Goal: Task Accomplishment & Management: Complete application form

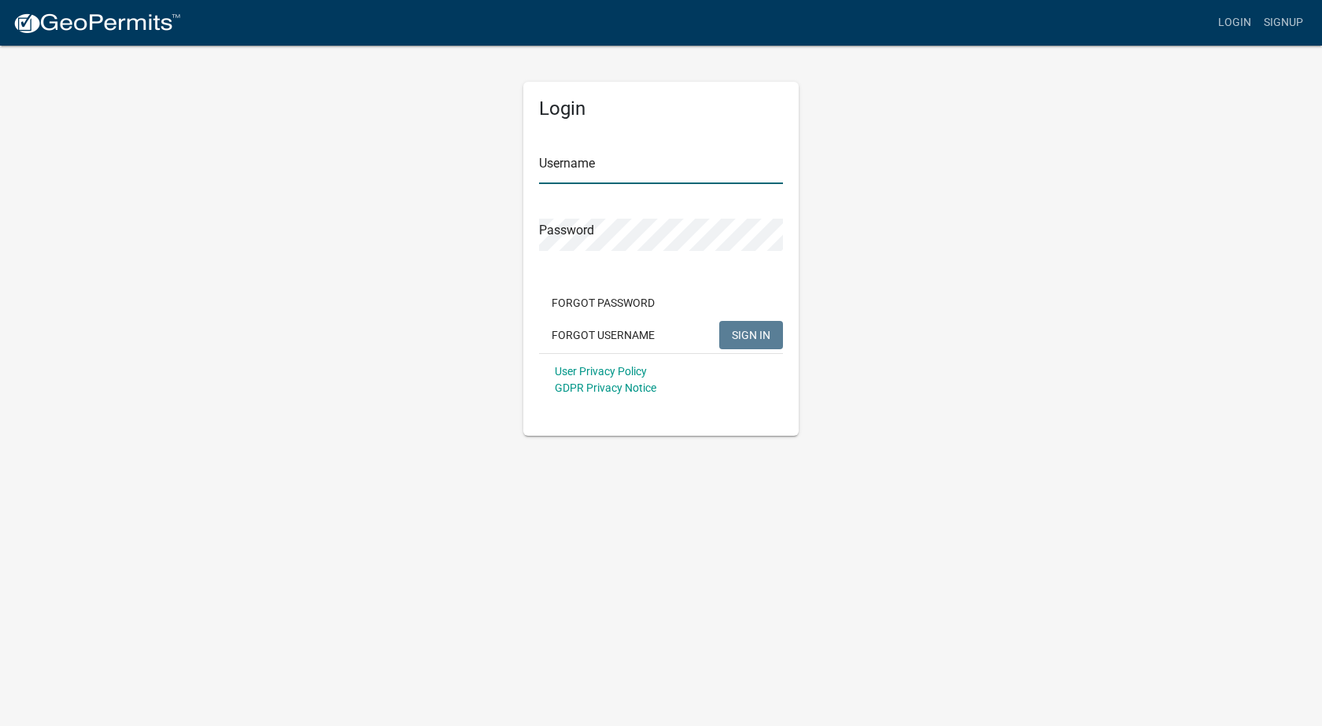
click at [592, 174] on input "Username" at bounding box center [661, 168] width 244 height 32
type input "j"
type input "jgarcia111101"
click at [719, 321] on button "SIGN IN" at bounding box center [751, 335] width 64 height 28
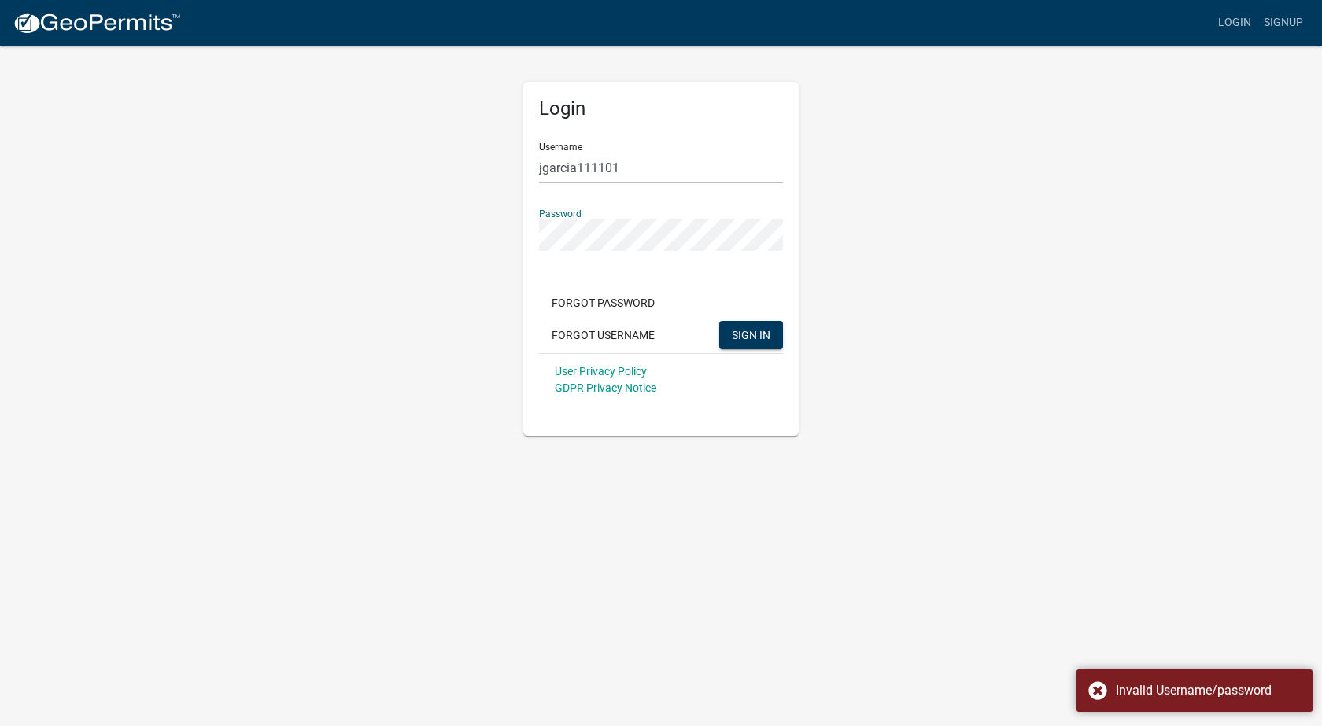
click at [471, 231] on div "Login Username jgarcia111101 Password Forgot Password Forgot Username SIGN IN U…" at bounding box center [660, 240] width 897 height 392
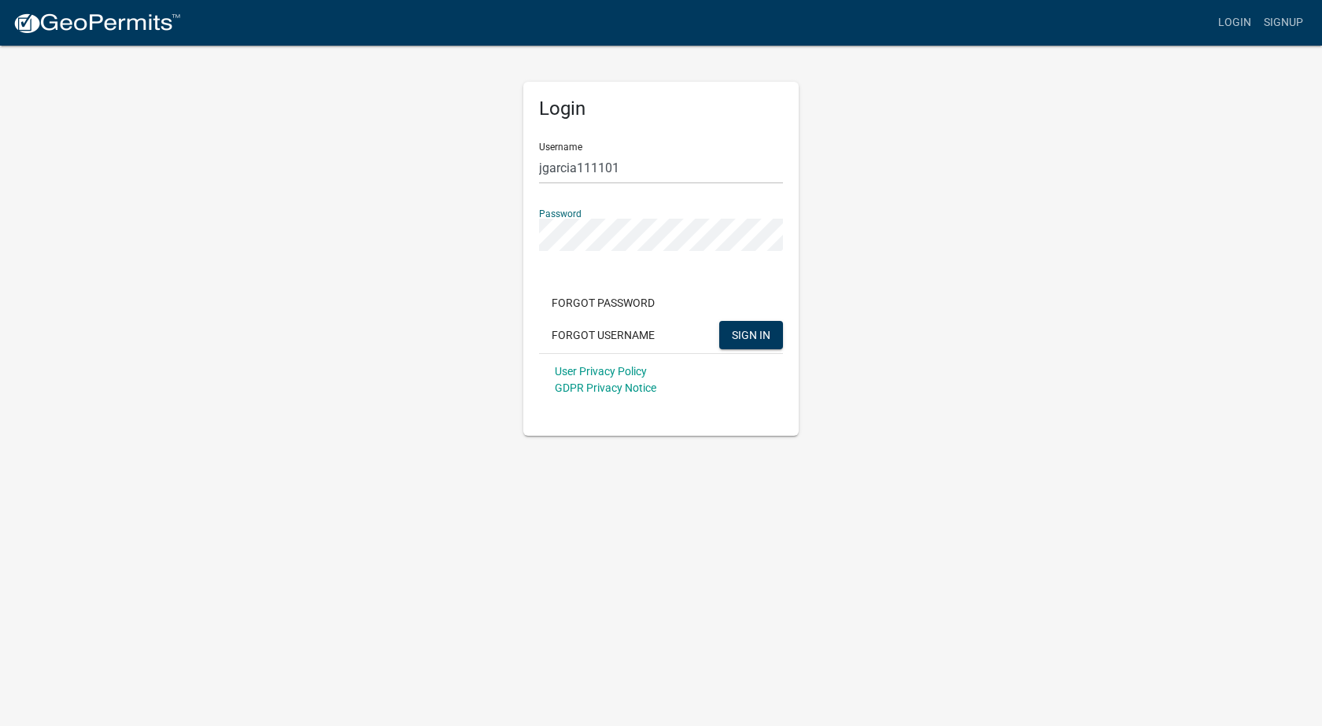
click at [719, 321] on button "SIGN IN" at bounding box center [751, 335] width 64 height 28
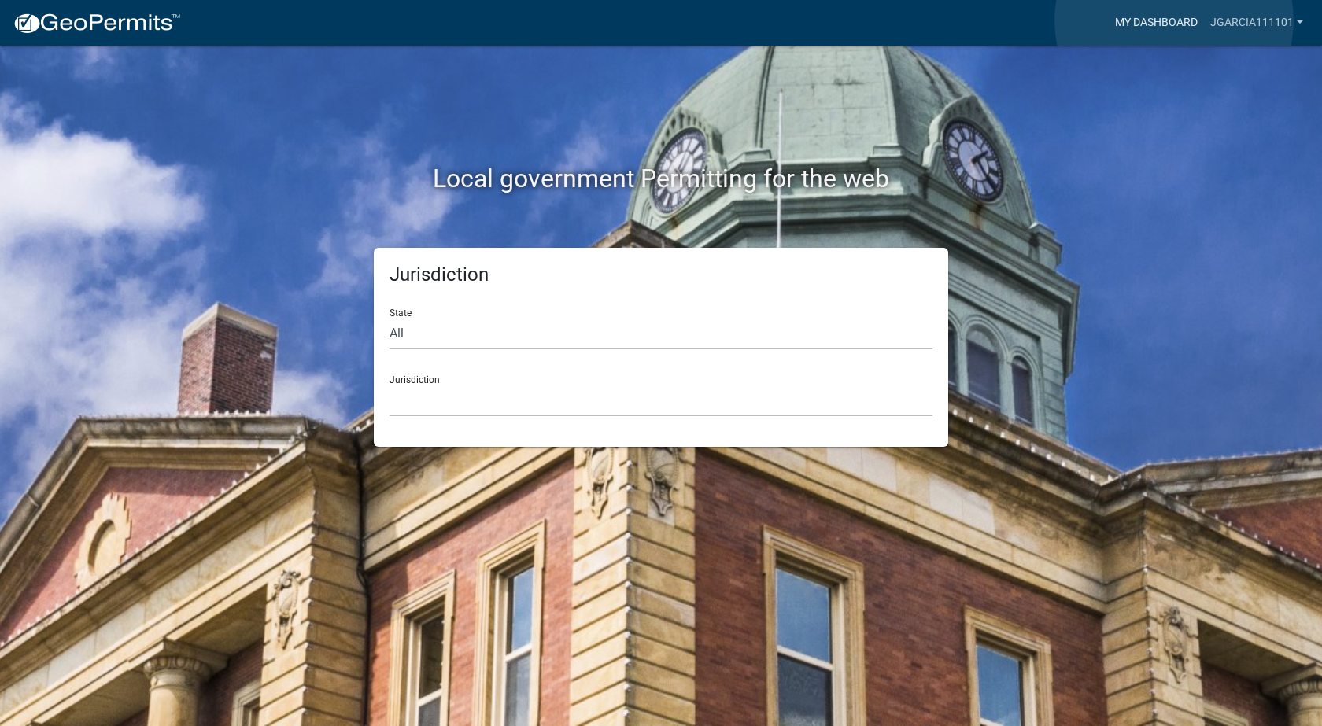
click at [1174, 20] on link "My Dashboard" at bounding box center [1156, 23] width 95 height 30
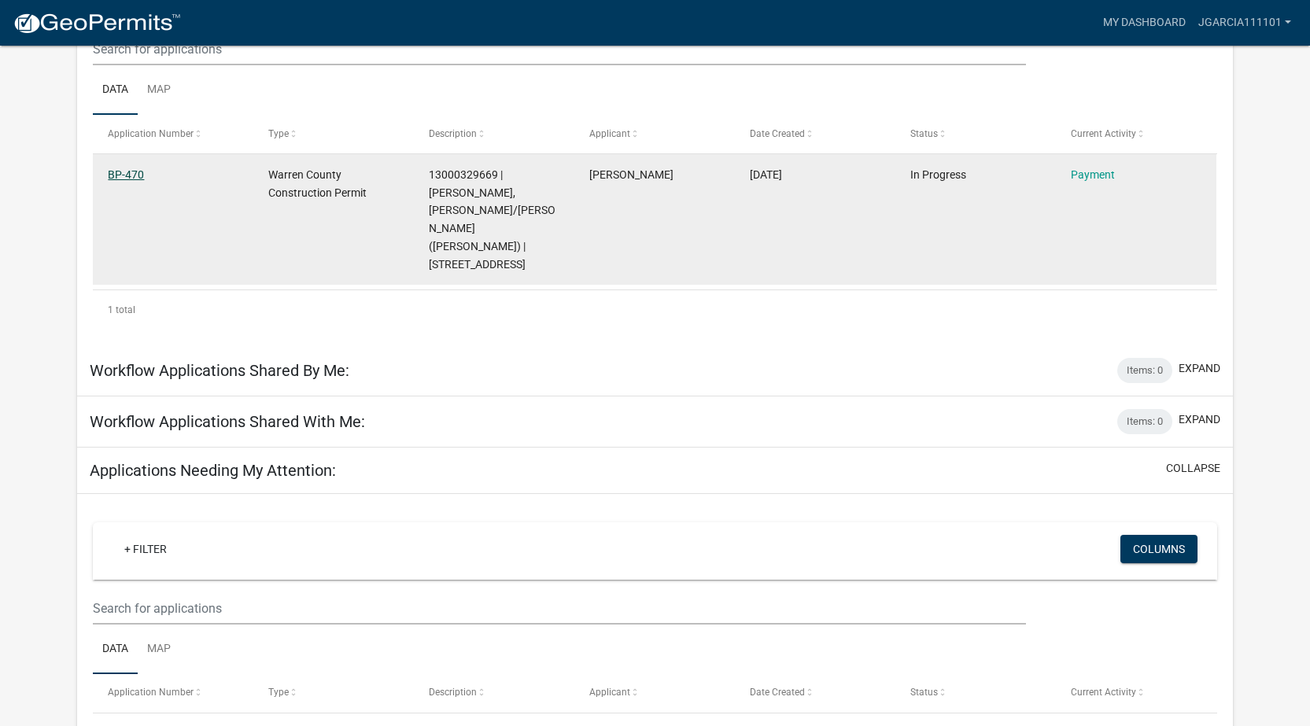
scroll to position [209, 0]
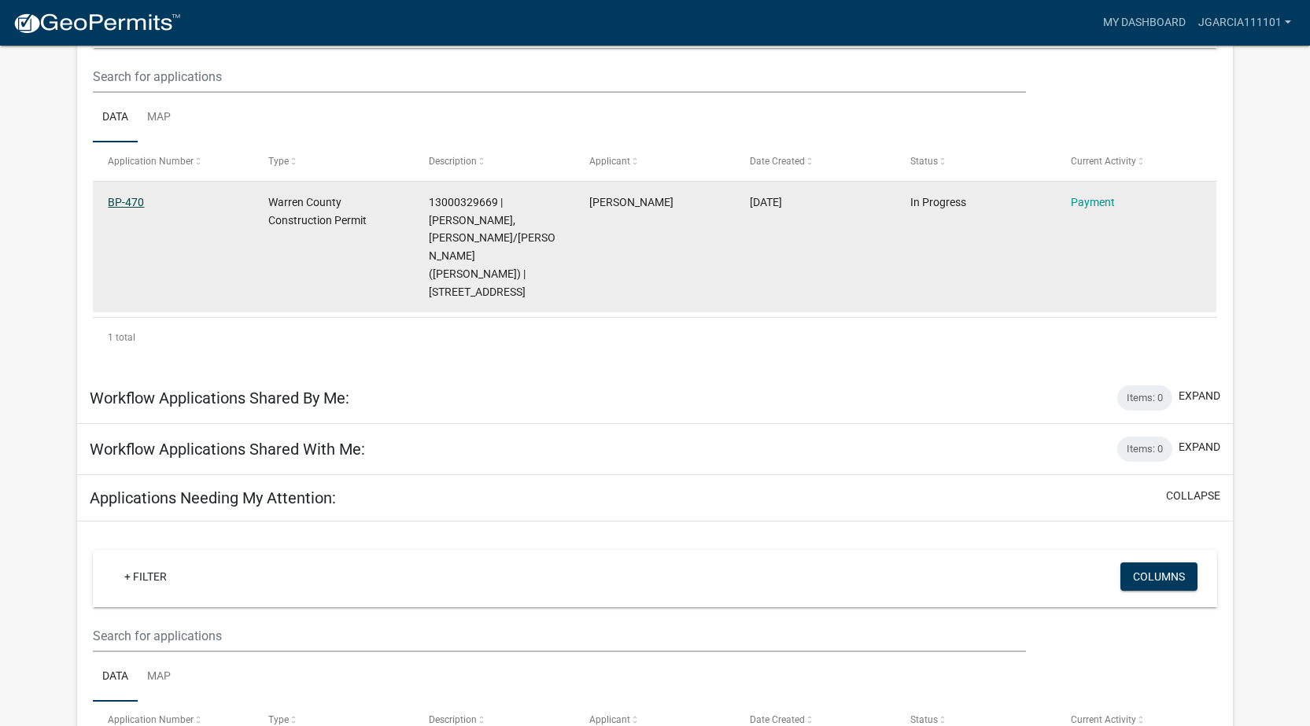
click at [130, 198] on link "BP-470" at bounding box center [126, 202] width 36 height 13
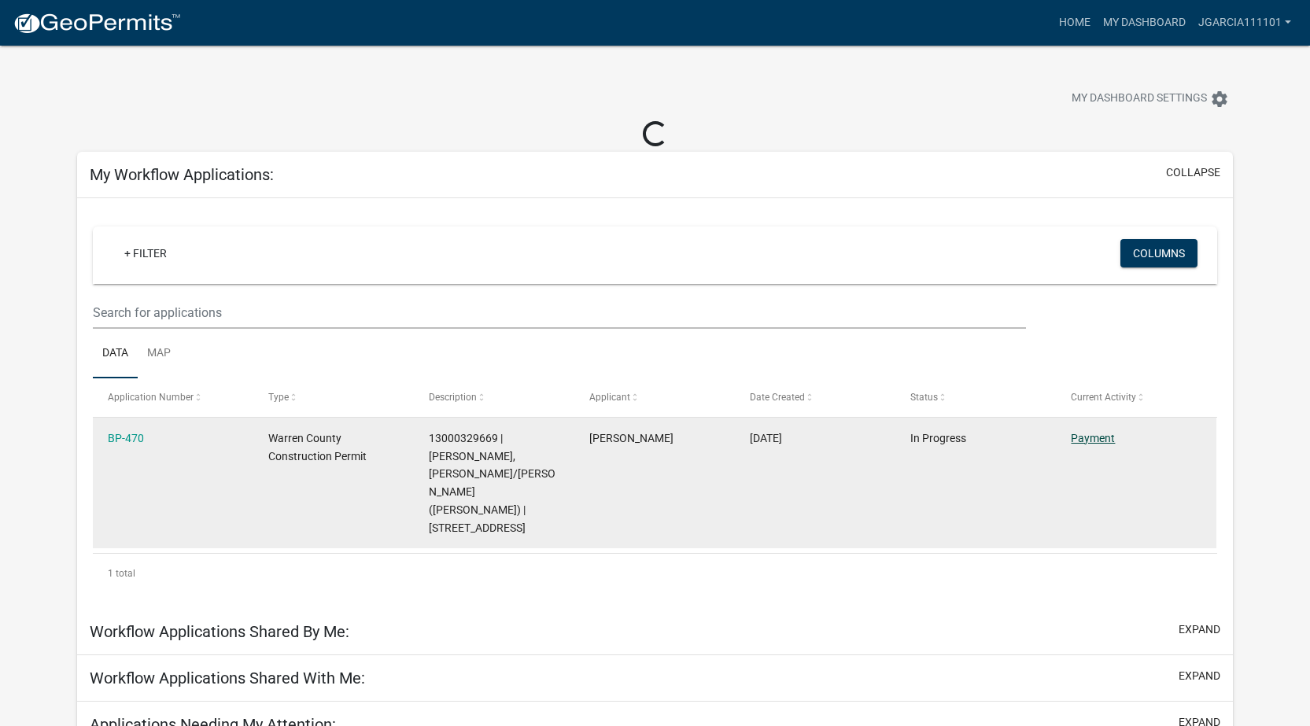
click at [1087, 437] on link "Payment" at bounding box center [1093, 438] width 44 height 13
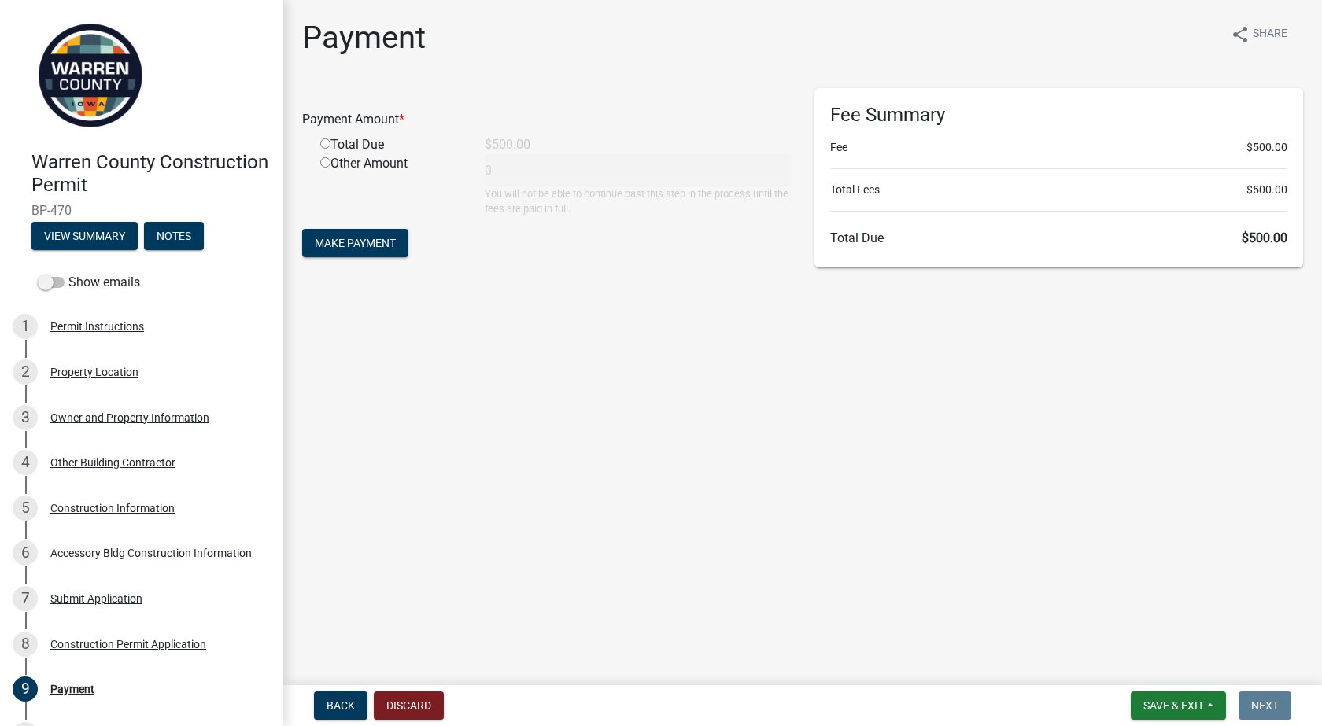
click at [322, 142] on input "radio" at bounding box center [325, 143] width 10 height 10
radio input "true"
type input "500"
click at [358, 246] on span "Make Payment" at bounding box center [355, 243] width 81 height 13
